Goal: Information Seeking & Learning: Learn about a topic

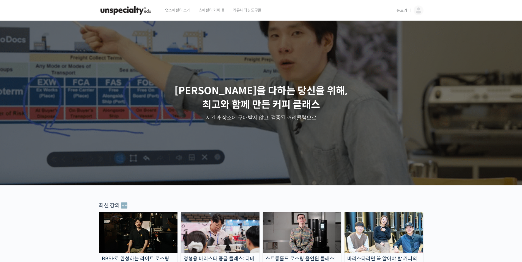
click at [399, 12] on span "폰트커피" at bounding box center [403, 10] width 14 height 5
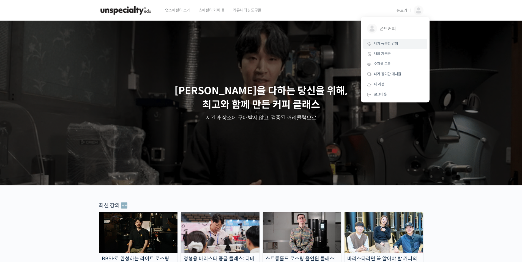
click at [395, 46] on link "내가 등록한 강의" at bounding box center [395, 44] width 64 height 10
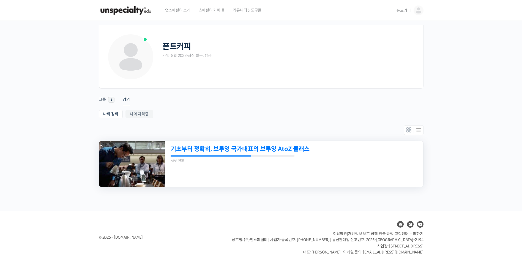
click at [251, 146] on link "기초부터 정확히, 브루잉 국가대표의 브루잉 AtoZ 클래스" at bounding box center [268, 148] width 197 height 7
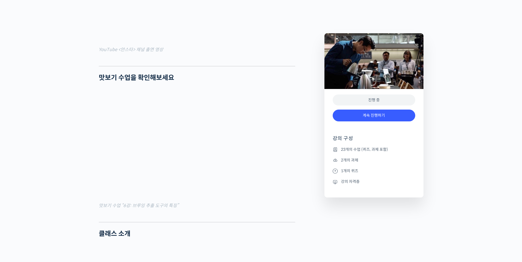
scroll to position [550, 0]
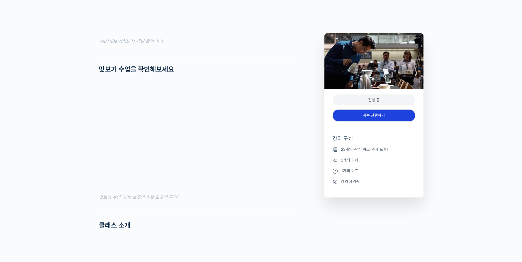
click at [343, 118] on link "계속 진행하기" at bounding box center [373, 116] width 82 height 12
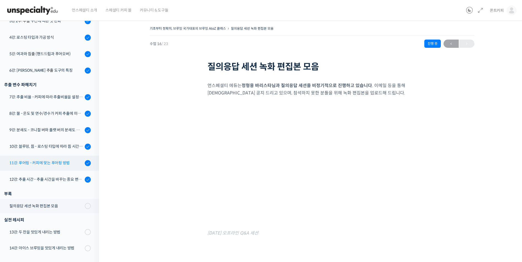
scroll to position [173, 0]
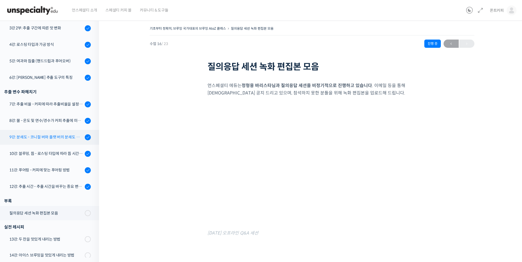
click at [66, 137] on div "9강: 분쇄도 - 코니컬 버와 플랫 버의 분쇄도 차이는 왜 추출 결과물에 영향을 미치는가" at bounding box center [46, 137] width 74 height 6
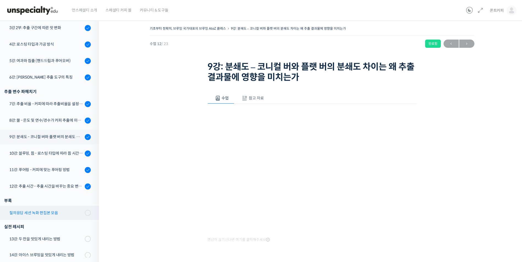
scroll to position [172, 0]
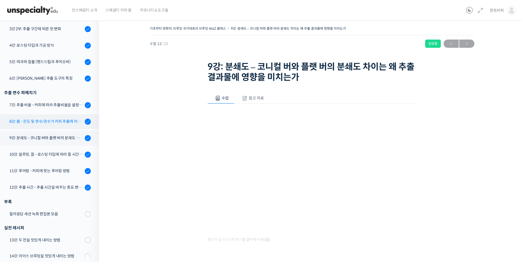
click at [63, 117] on link "8강: 물 - 온도 및 연수/경수가 커피 추출에 미치는 영향" at bounding box center [48, 121] width 102 height 15
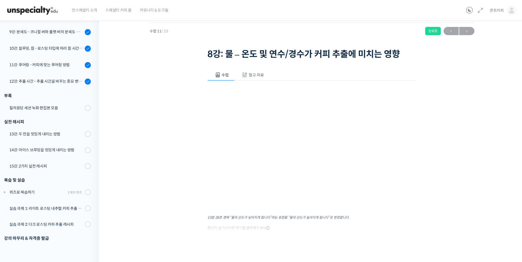
scroll to position [19, 0]
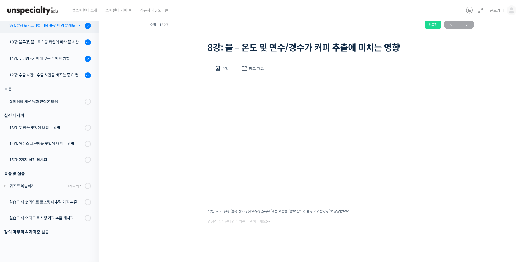
click at [49, 29] on div "9강: 분쇄도 - 코니컬 버와 플랫 버의 분쇄도 차이는 왜 추출 결과물에 영향을 미치는가" at bounding box center [46, 26] width 74 height 6
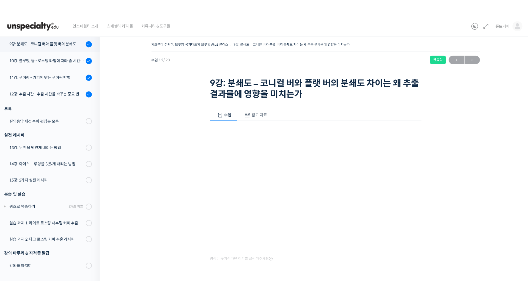
scroll to position [248, 0]
